Goal: Transaction & Acquisition: Download file/media

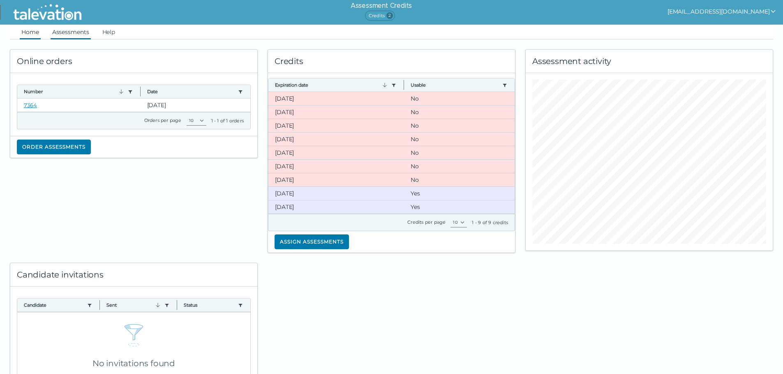
click at [71, 33] on link "Assessments" at bounding box center [71, 32] width 40 height 15
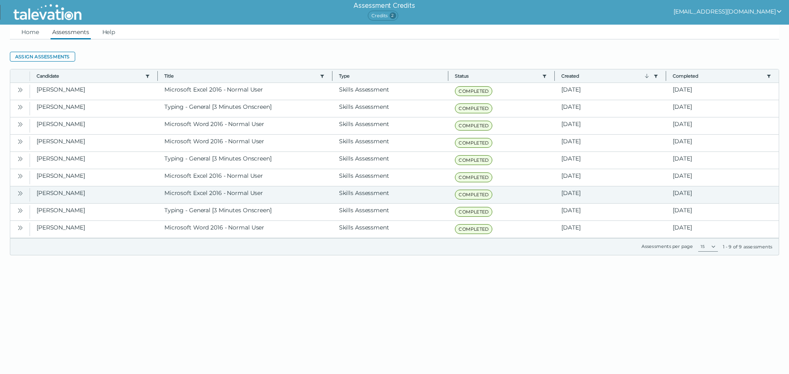
click at [18, 193] on icon "Open" at bounding box center [20, 193] width 7 height 7
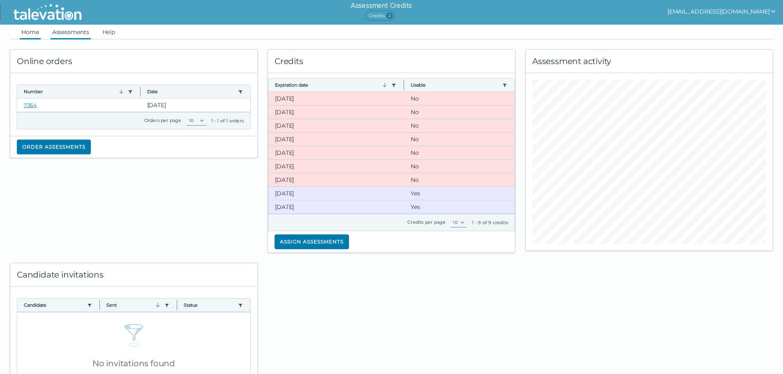
click at [71, 26] on link "Assessments" at bounding box center [71, 32] width 40 height 15
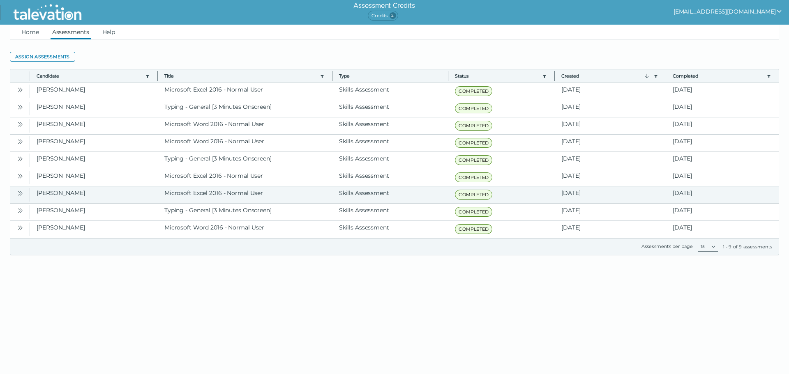
click at [16, 192] on button "Open" at bounding box center [20, 193] width 10 height 10
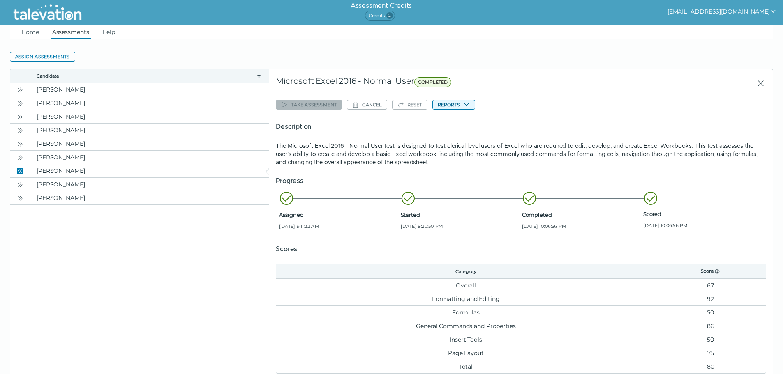
click at [462, 102] on button "Reports" at bounding box center [453, 105] width 43 height 10
click at [464, 120] on button "Microsoft Excel 2016 - Normal User" at bounding box center [484, 121] width 103 height 10
click at [18, 183] on icon "Open" at bounding box center [20, 185] width 7 height 7
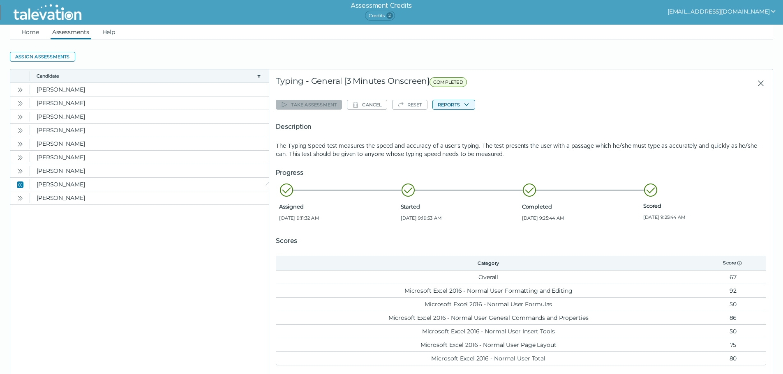
click at [468, 105] on icon "button" at bounding box center [466, 105] width 7 height 7
click at [468, 123] on button "Typing - General [3 Minutes Onscreen]" at bounding box center [489, 121] width 113 height 10
click at [18, 200] on icon "Open" at bounding box center [20, 198] width 7 height 7
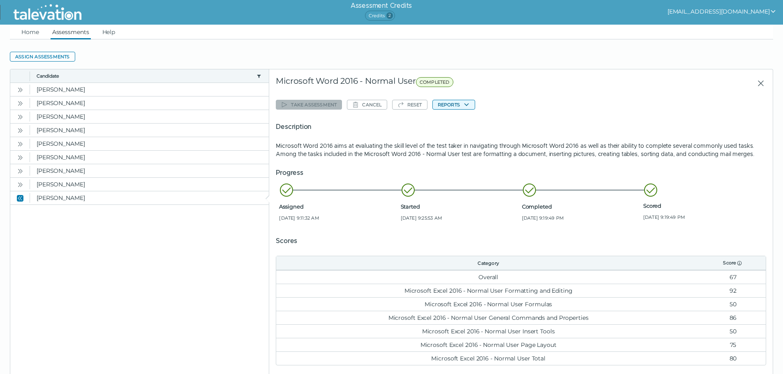
click at [465, 105] on icon "button" at bounding box center [466, 105] width 5 height 3
click at [471, 122] on button "Microsoft Word 2016 - Normal User" at bounding box center [484, 121] width 103 height 10
click at [635, 71] on div "Start of row details Microsoft Word 2016 - Normal User COMPLETED Take assessmen…" at bounding box center [520, 233] width 503 height 329
click at [455, 103] on button "Reports" at bounding box center [453, 105] width 43 height 10
click at [463, 119] on button "Microsoft Word 2016 - Normal User" at bounding box center [484, 121] width 103 height 10
